Goal: Task Accomplishment & Management: Manage account settings

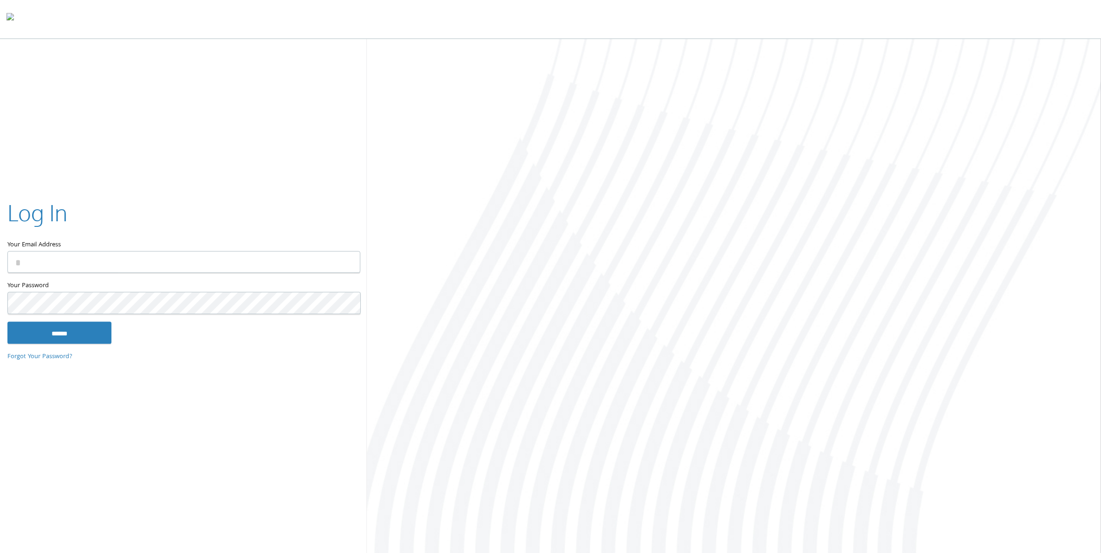
type input "**********"
click at [87, 332] on input "******" at bounding box center [59, 333] width 104 height 22
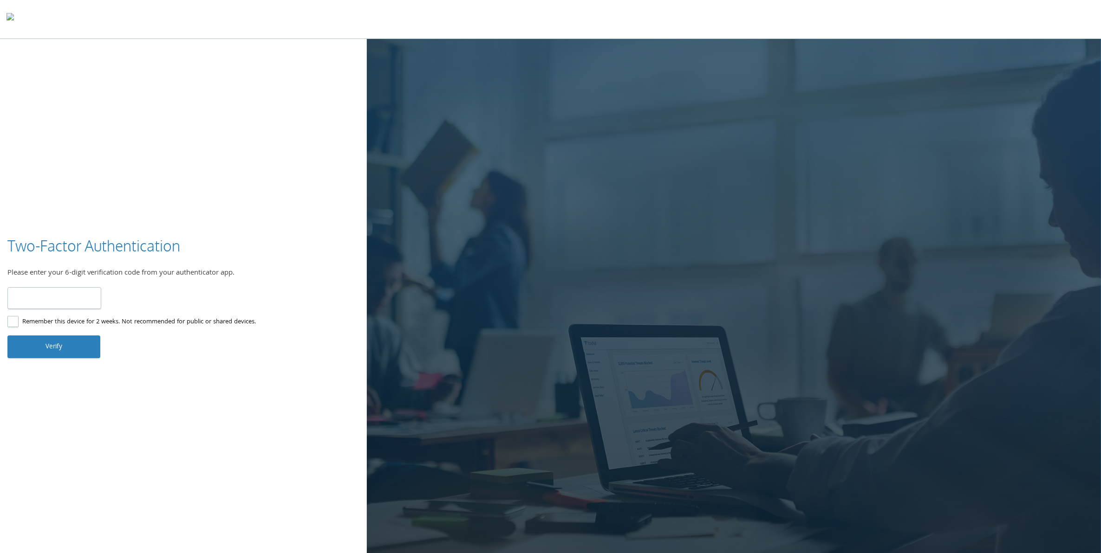
type input "******"
